Goal: Find contact information: Find contact information

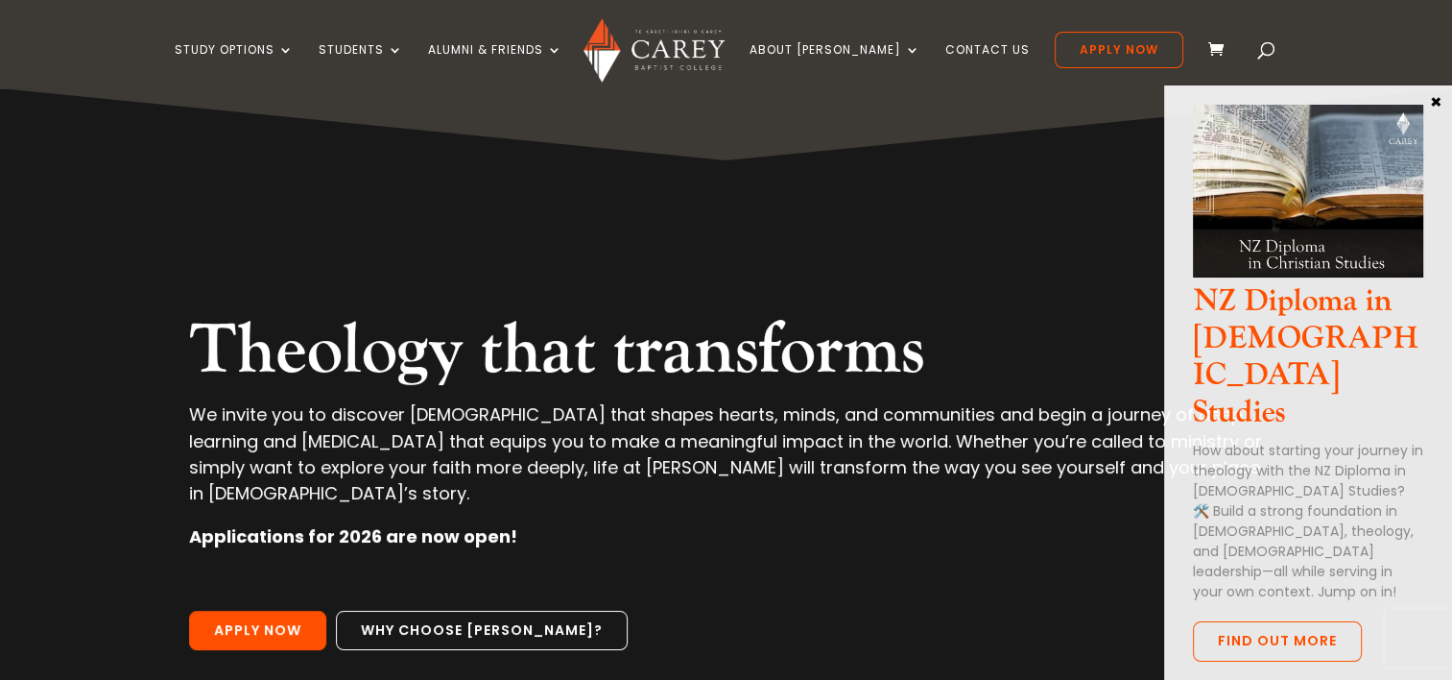
click at [1267, 54] on span at bounding box center [1267, 54] width 0 height 0
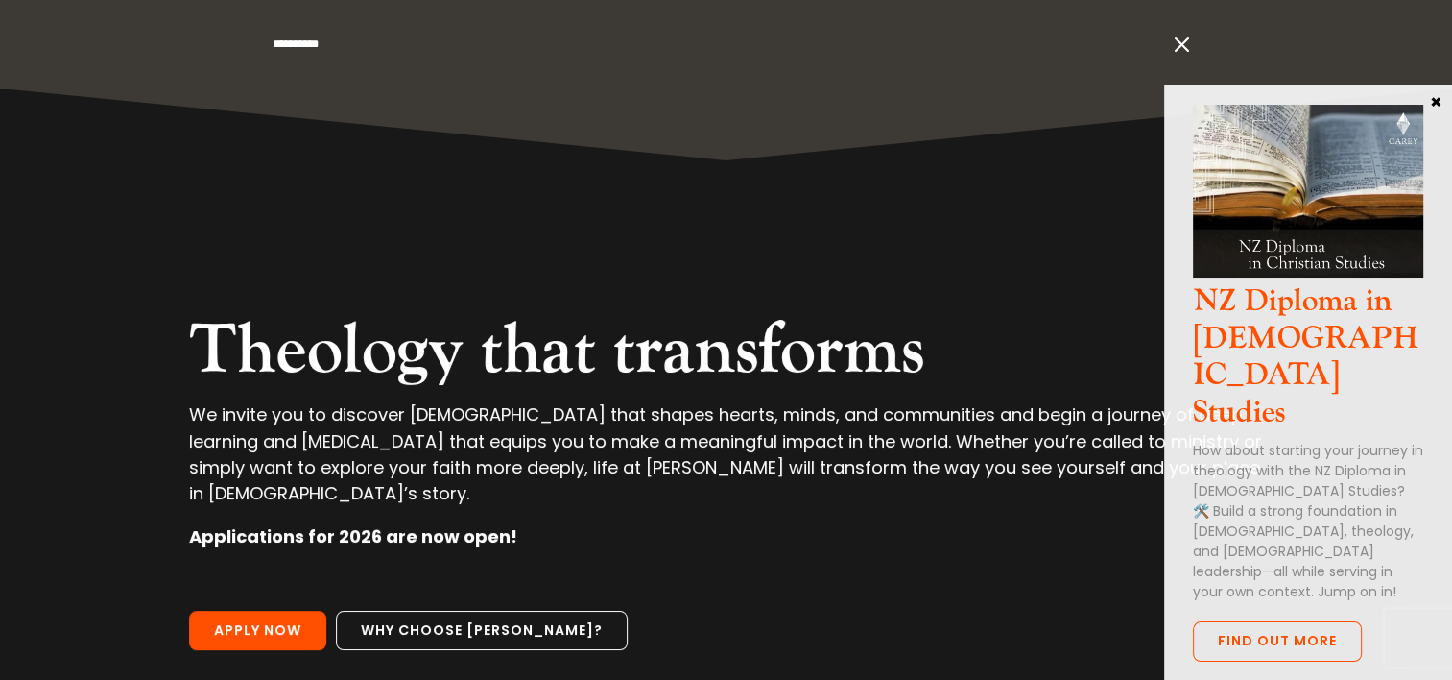
type input "**********"
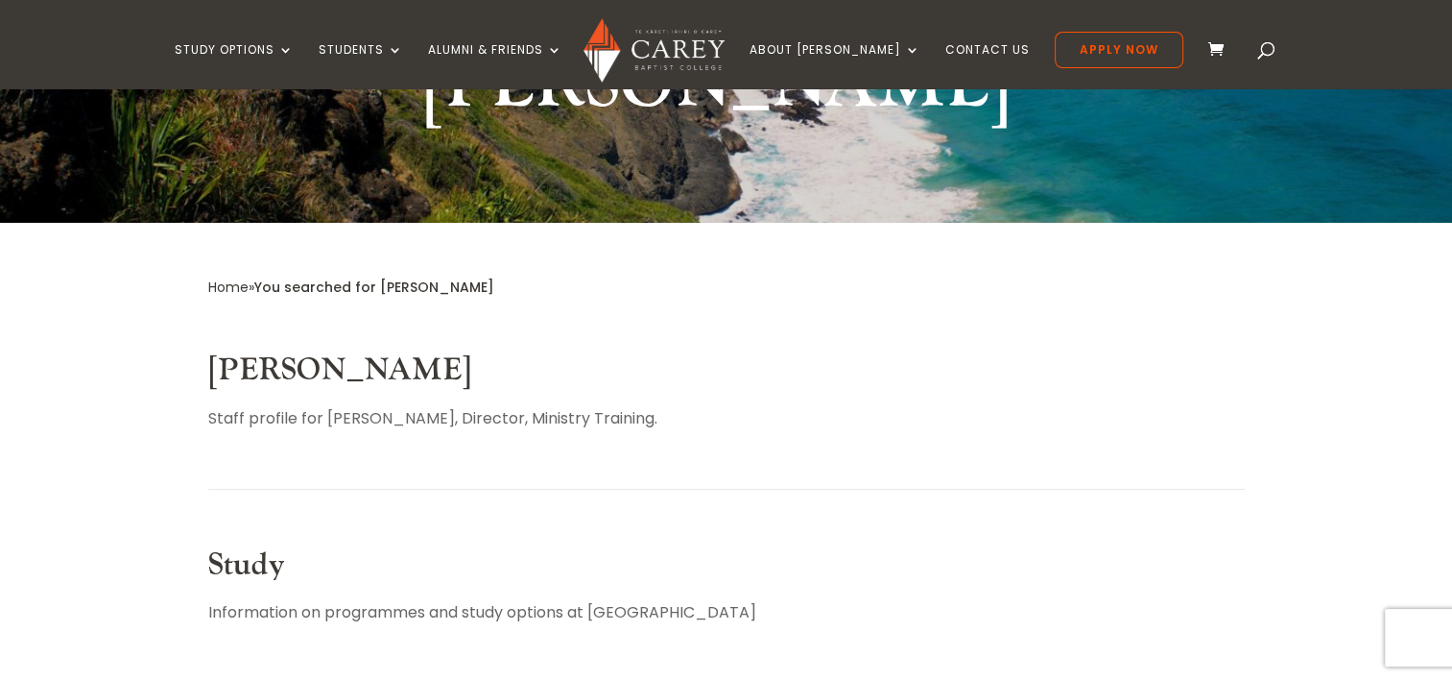
scroll to position [307, 0]
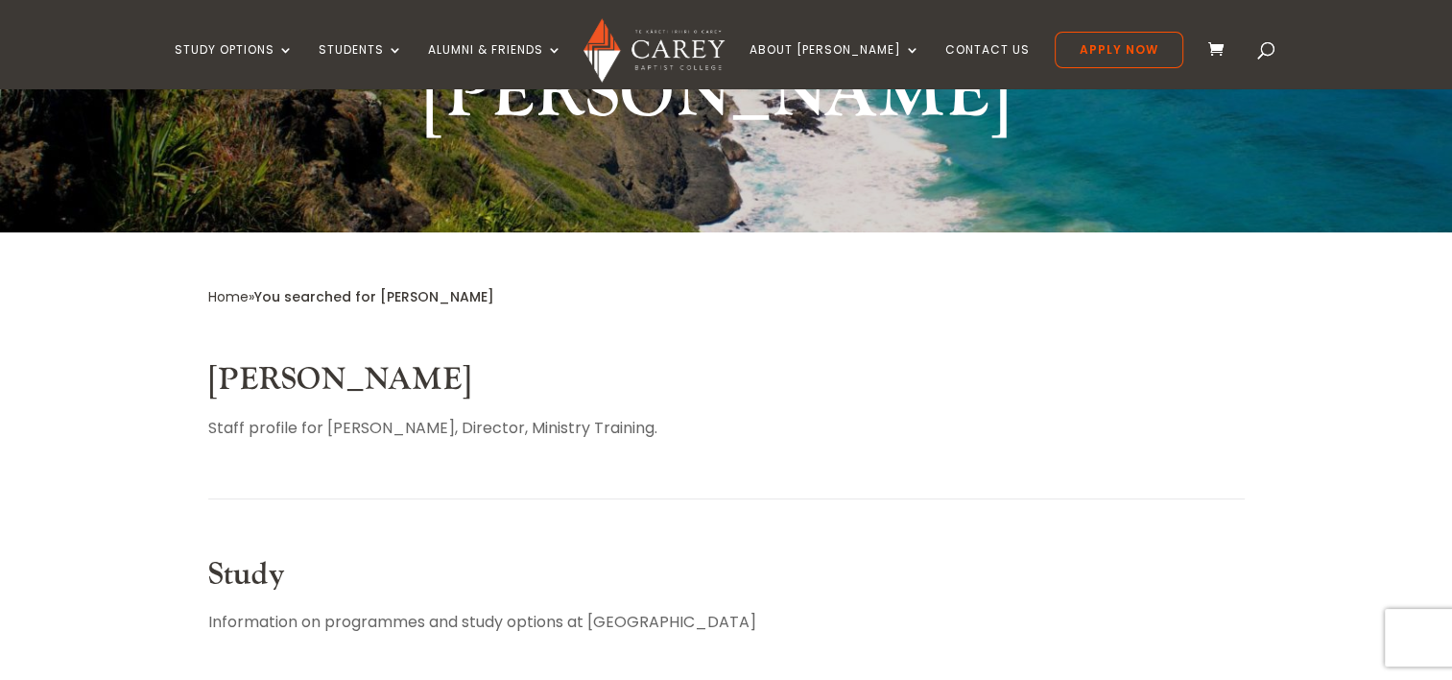
click at [330, 360] on link "[PERSON_NAME]" at bounding box center [339, 379] width 263 height 39
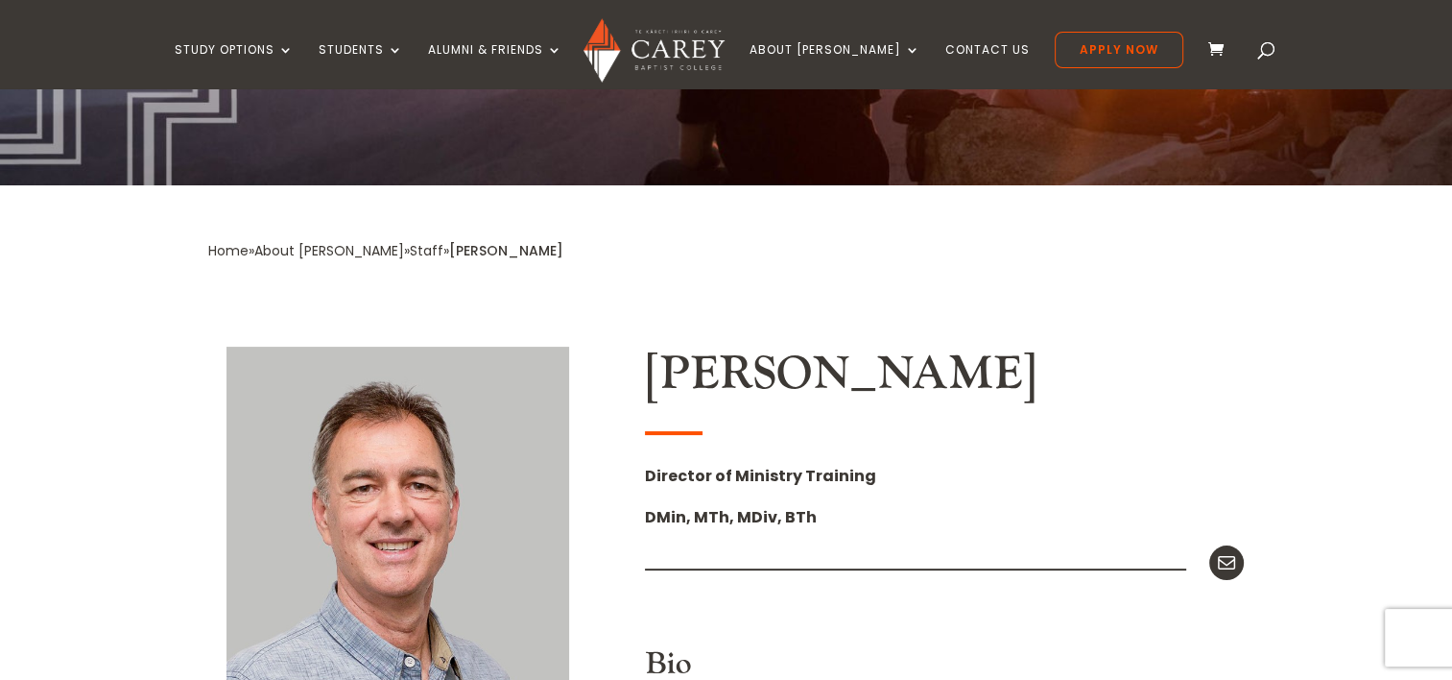
scroll to position [242, 0]
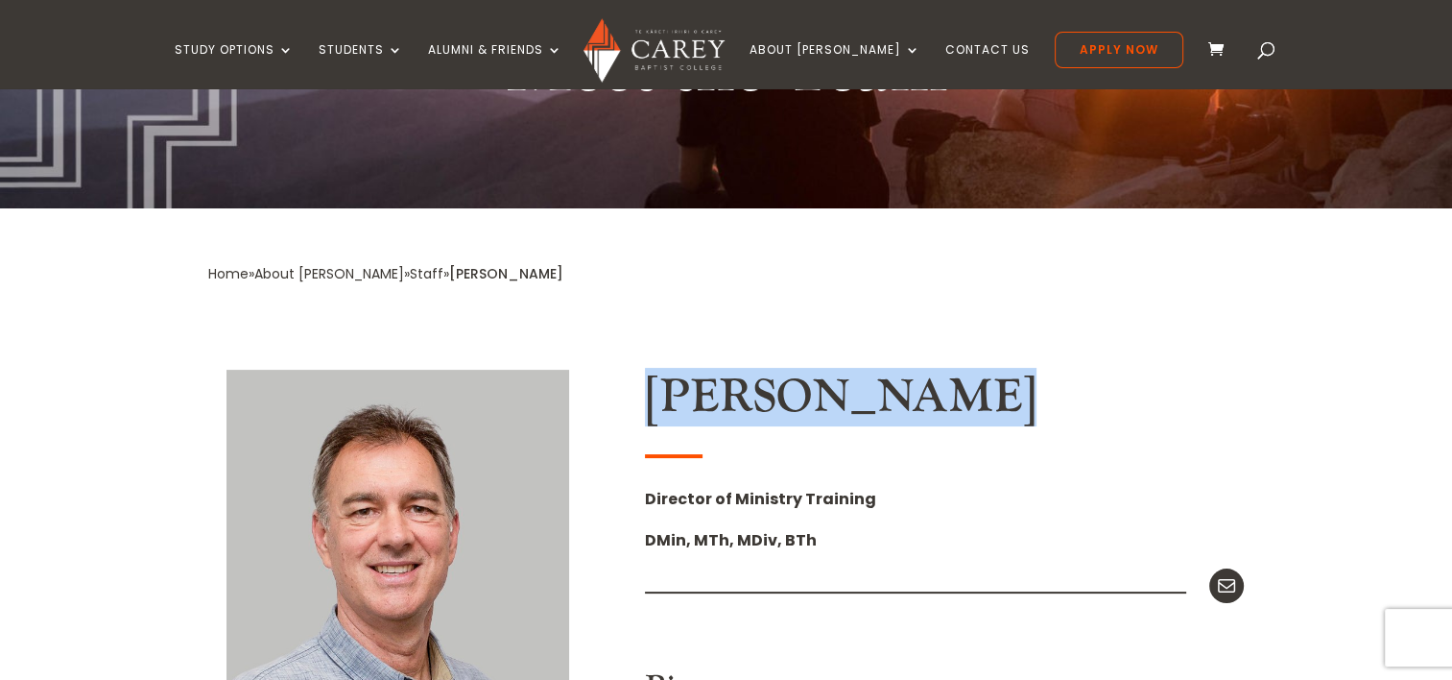
drag, startPoint x: 954, startPoint y: 396, endPoint x: 651, endPoint y: 411, distance: 303.7
click at [651, 411] on h2 "[PERSON_NAME]" at bounding box center [944, 402] width 599 height 65
copy h2 "[PERSON_NAME]"
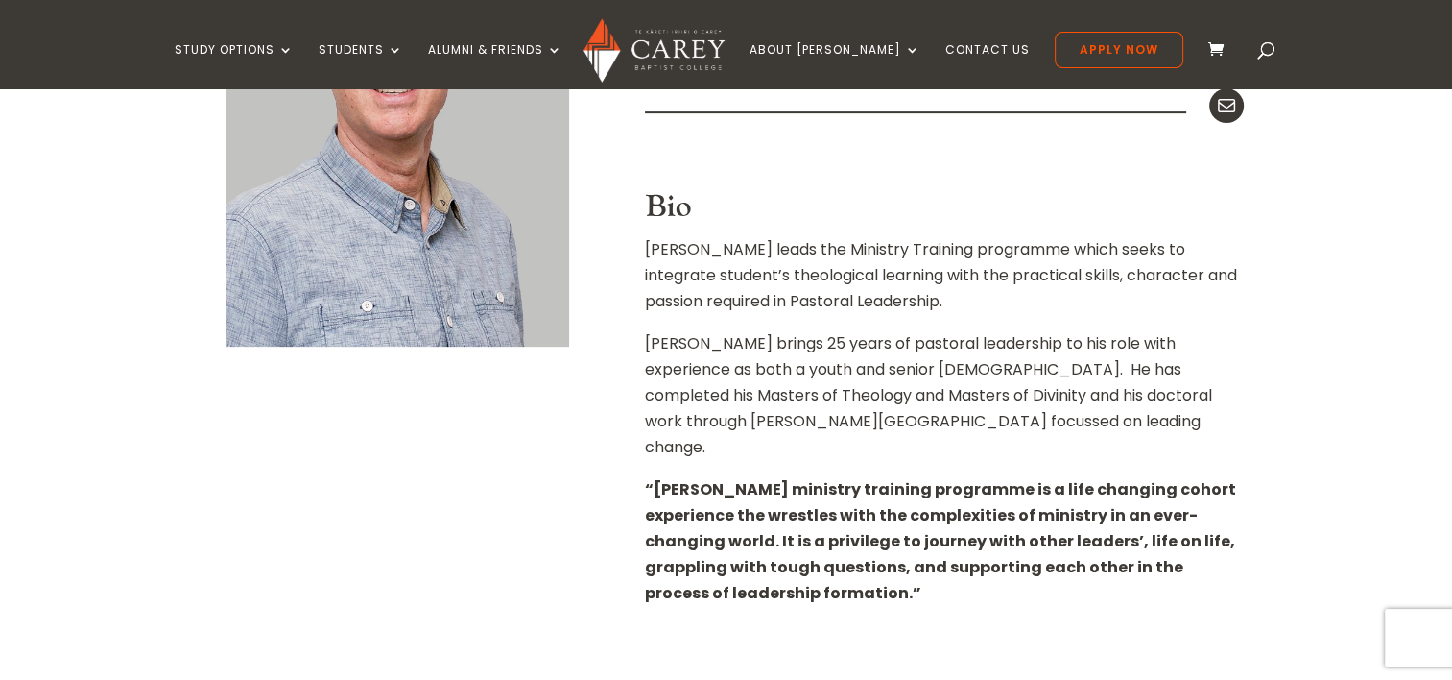
scroll to position [374, 0]
